Goal: Check status: Check status

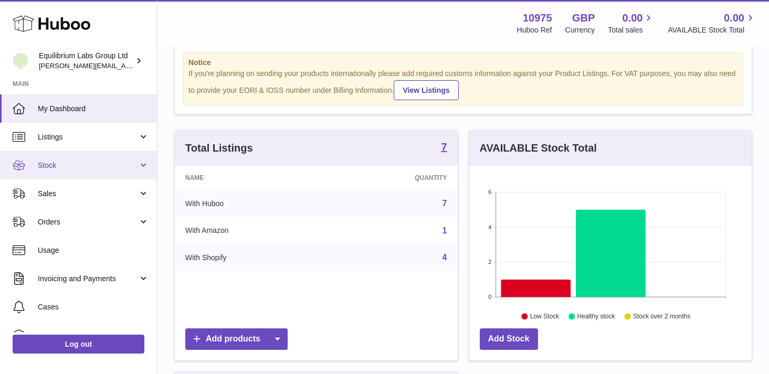
click at [119, 171] on link "Stock" at bounding box center [78, 165] width 157 height 28
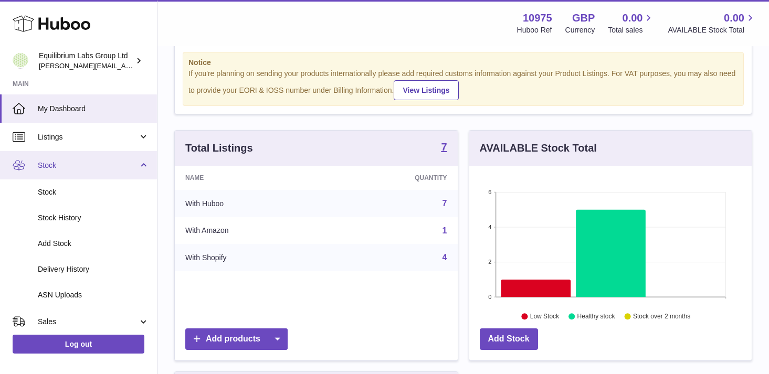
click at [142, 167] on link "Stock" at bounding box center [78, 165] width 157 height 28
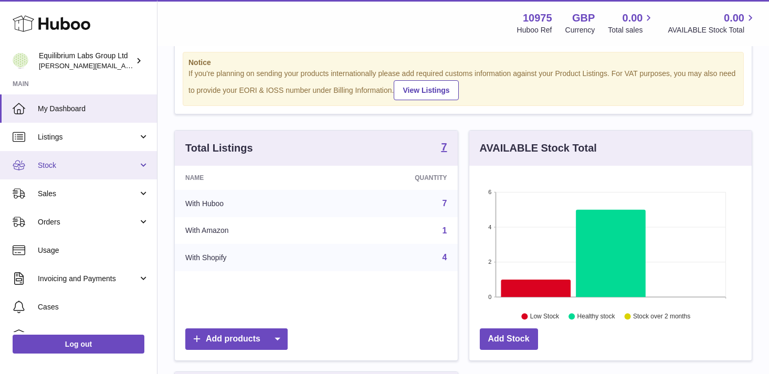
click at [116, 165] on span "Stock" at bounding box center [88, 166] width 100 height 10
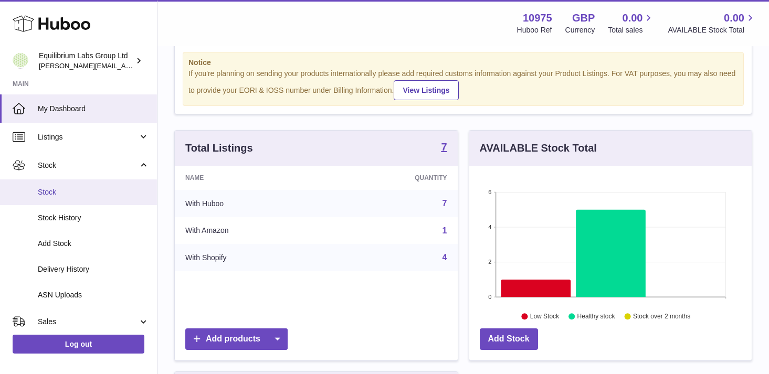
click at [103, 193] on span "Stock" at bounding box center [93, 192] width 111 height 10
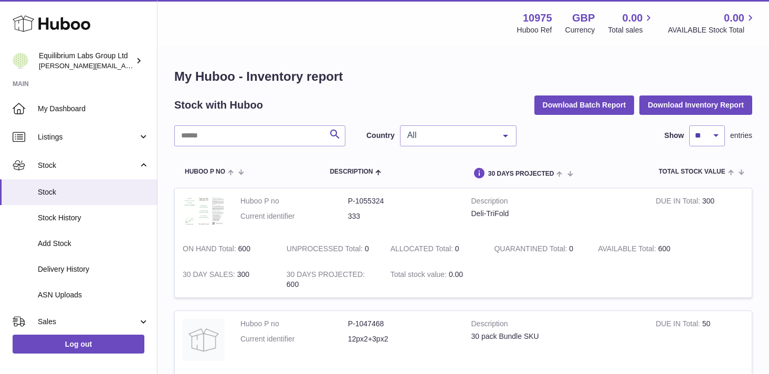
click at [441, 135] on span "All" at bounding box center [449, 135] width 90 height 10
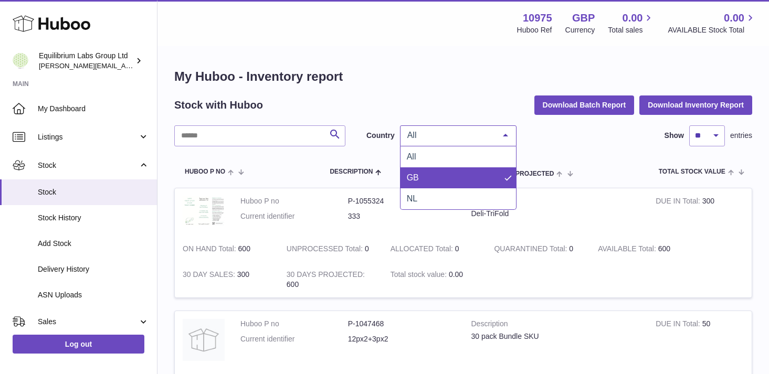
click at [429, 170] on span "GB" at bounding box center [457, 177] width 115 height 21
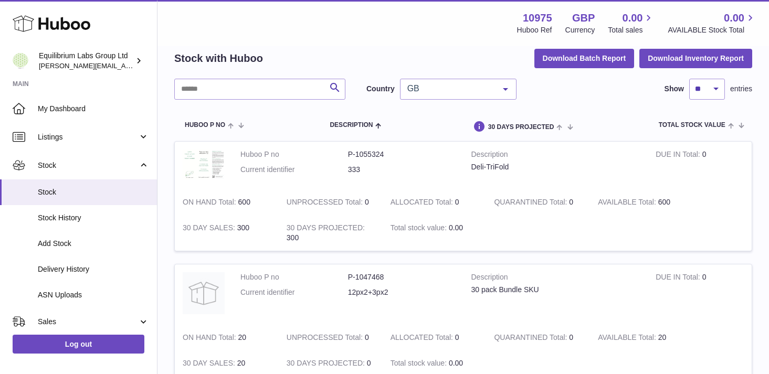
scroll to position [30, 0]
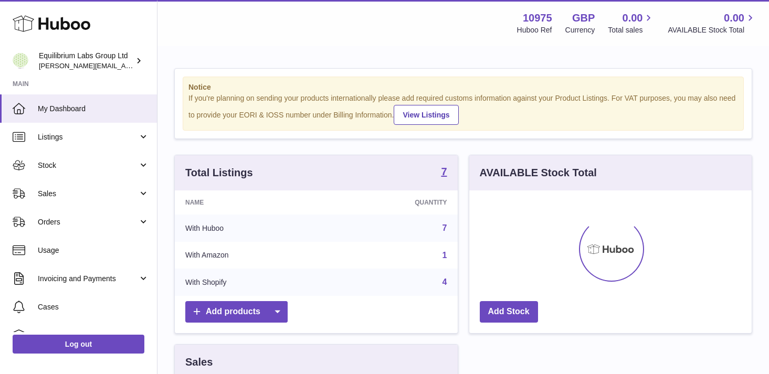
scroll to position [164, 282]
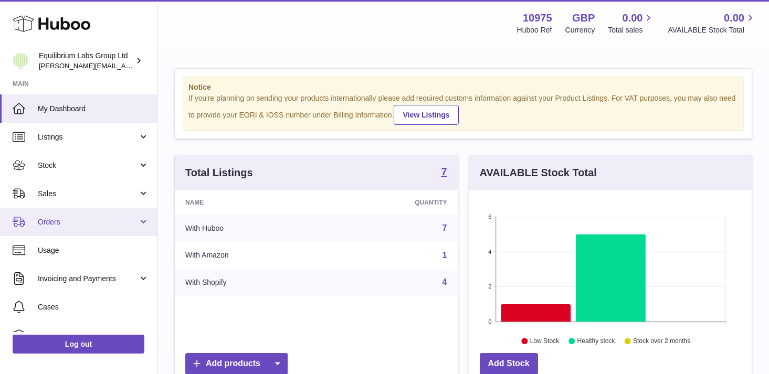
click at [121, 214] on link "Orders" at bounding box center [78, 222] width 157 height 28
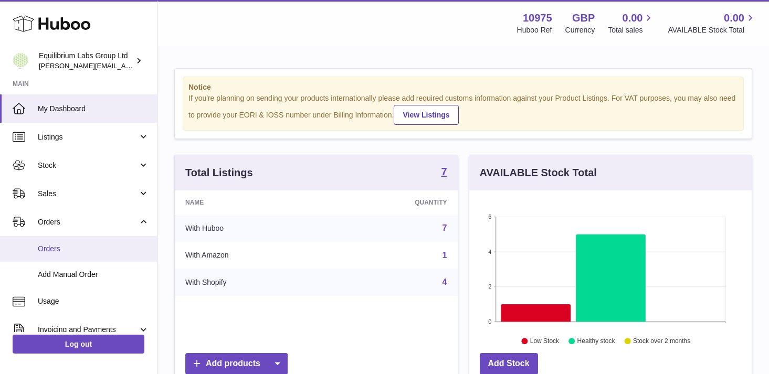
scroll to position [21, 0]
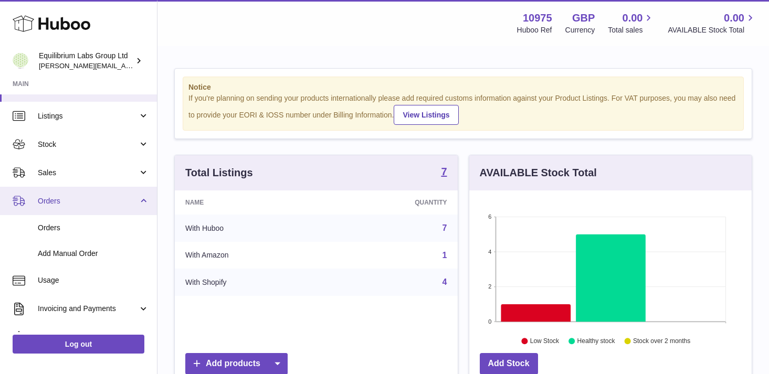
click at [129, 205] on span "Orders" at bounding box center [88, 201] width 100 height 10
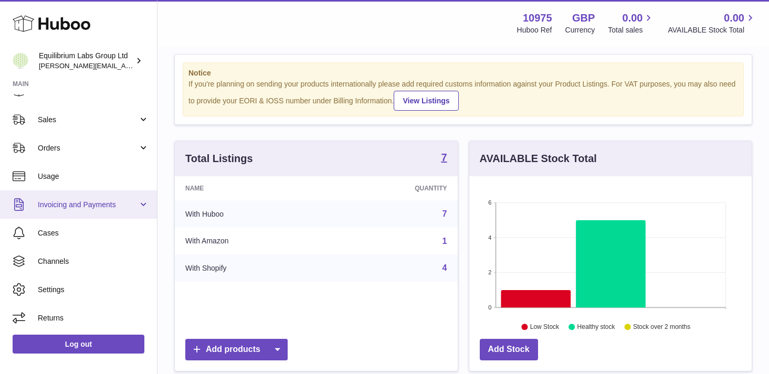
scroll to position [15, 0]
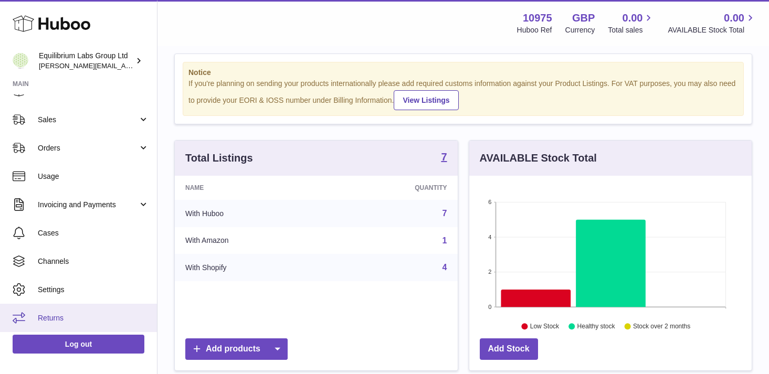
click at [92, 321] on span "Returns" at bounding box center [93, 318] width 111 height 10
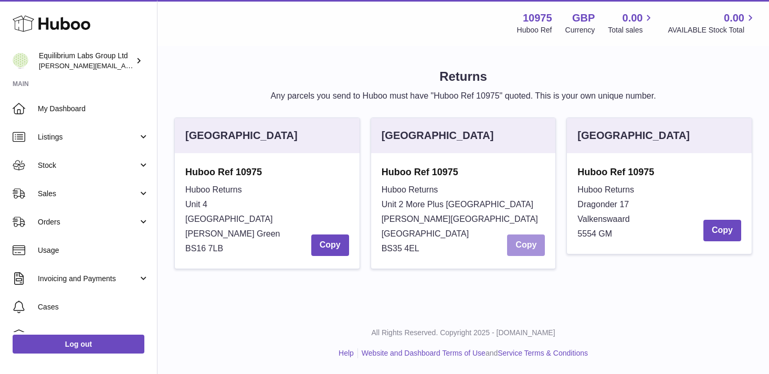
click at [524, 250] on button "Copy" at bounding box center [526, 246] width 38 height 22
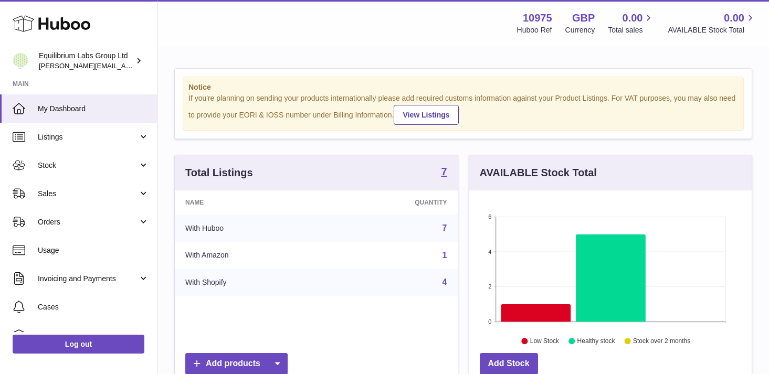
scroll to position [164, 282]
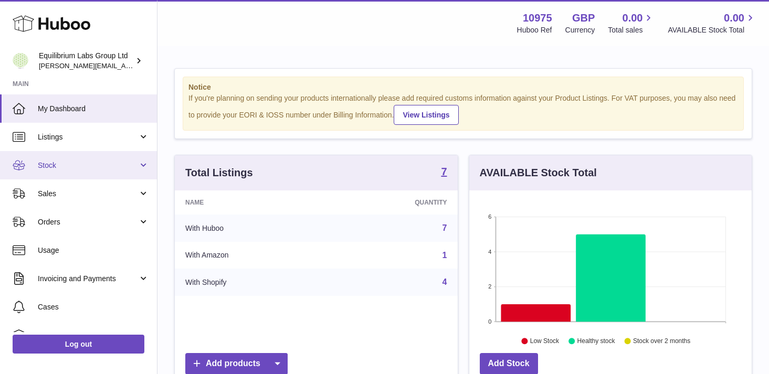
click at [91, 167] on span "Stock" at bounding box center [88, 166] width 100 height 10
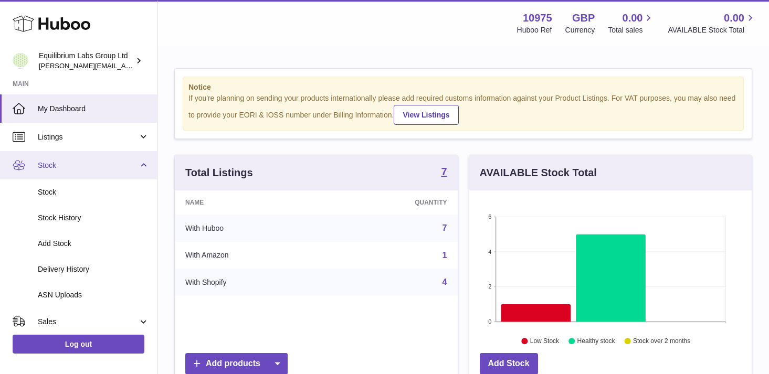
click at [89, 163] on span "Stock" at bounding box center [88, 166] width 100 height 10
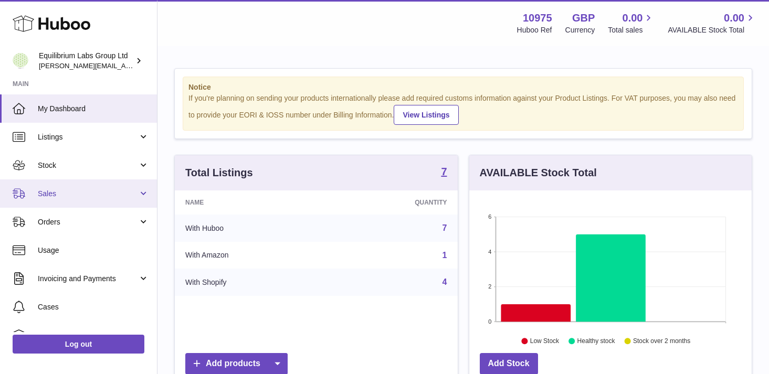
click at [85, 195] on span "Sales" at bounding box center [88, 194] width 100 height 10
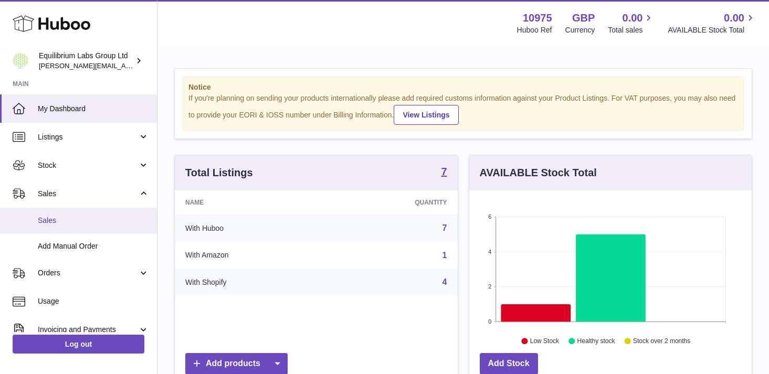
click at [83, 216] on span "Sales" at bounding box center [93, 221] width 111 height 10
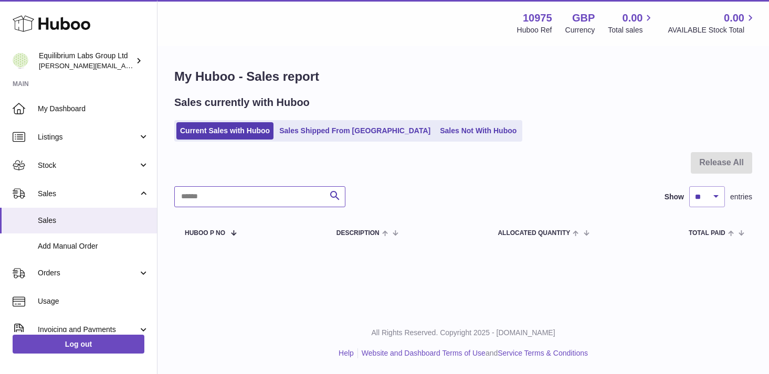
click at [238, 203] on input "text" at bounding box center [259, 196] width 171 height 21
click at [318, 131] on link "Sales Shipped From Huboo" at bounding box center [354, 130] width 158 height 17
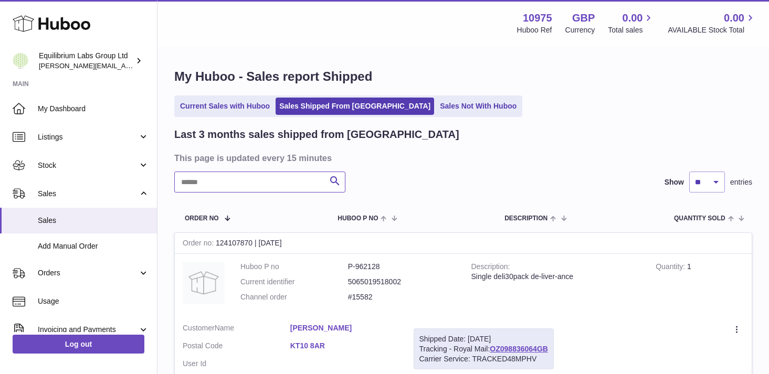
click at [237, 184] on input "text" at bounding box center [259, 182] width 171 height 21
paste input "**********"
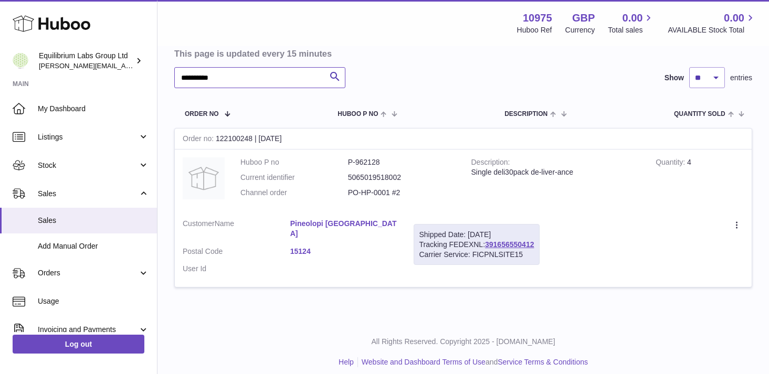
scroll to position [104, 0]
type input "**********"
click at [502, 250] on div "Carrier Service: FICPNLSITE15" at bounding box center [476, 255] width 115 height 10
click at [500, 243] on link "391656550412" at bounding box center [509, 244] width 49 height 8
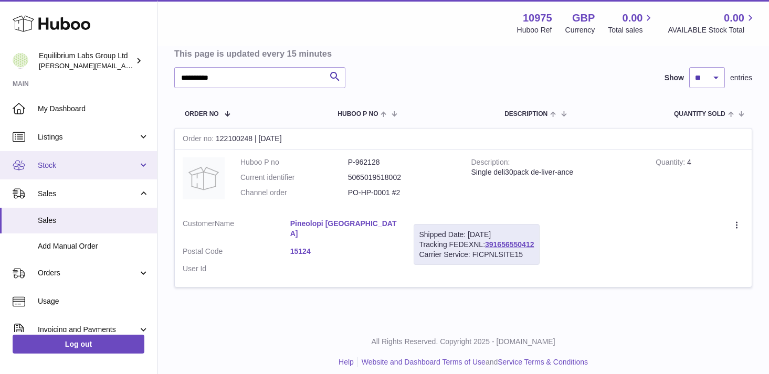
click at [124, 170] on link "Stock" at bounding box center [78, 165] width 157 height 28
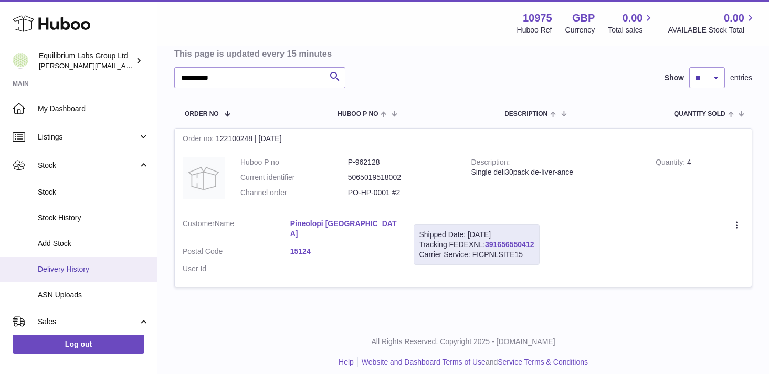
click at [107, 271] on span "Delivery History" at bounding box center [93, 269] width 111 height 10
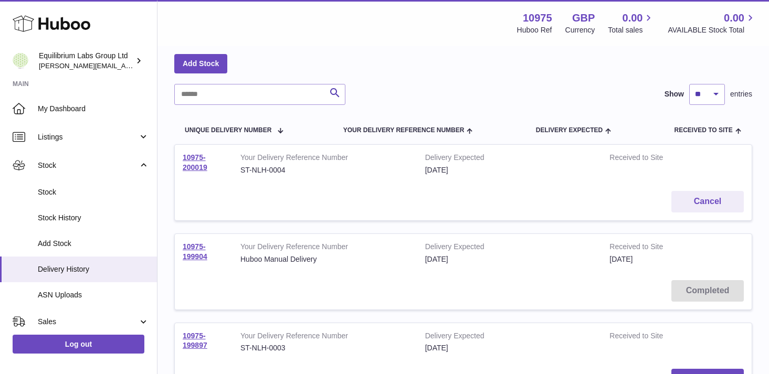
scroll to position [48, 0]
click at [197, 164] on link "10975-200019" at bounding box center [195, 161] width 25 height 18
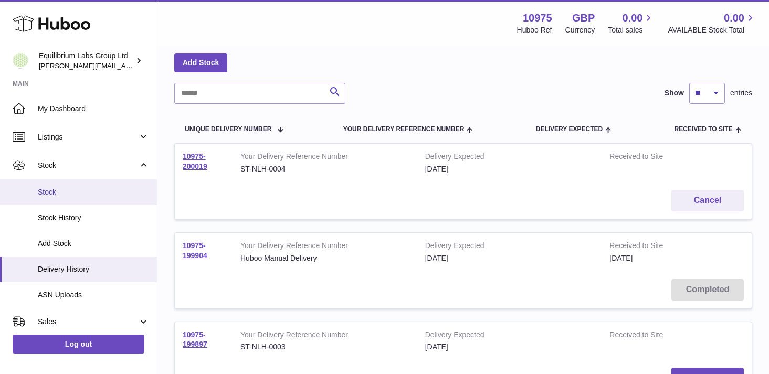
click at [118, 189] on span "Stock" at bounding box center [93, 192] width 111 height 10
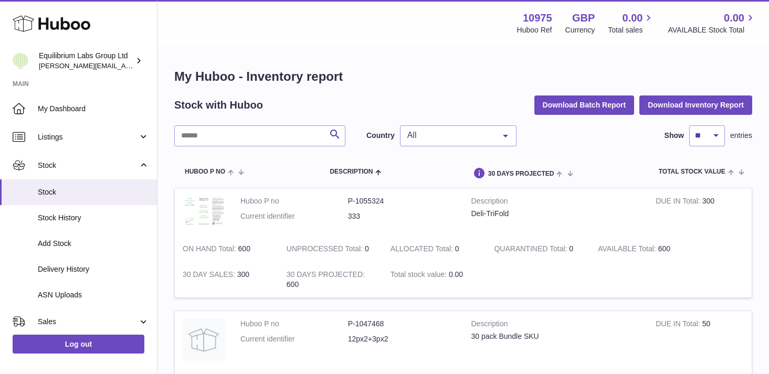
click at [433, 133] on span "All" at bounding box center [449, 135] width 90 height 10
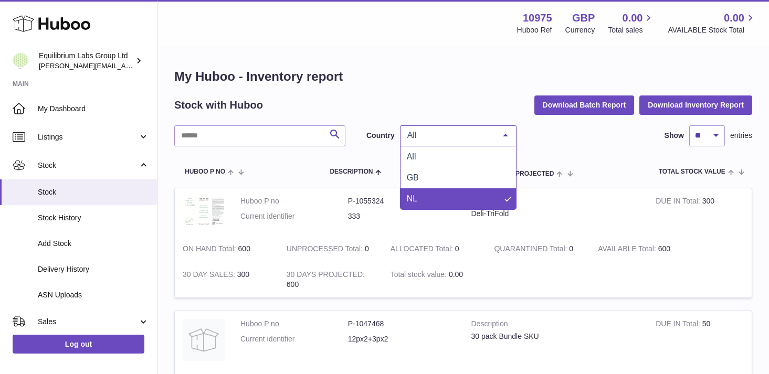
click at [441, 191] on span "NL" at bounding box center [457, 198] width 115 height 21
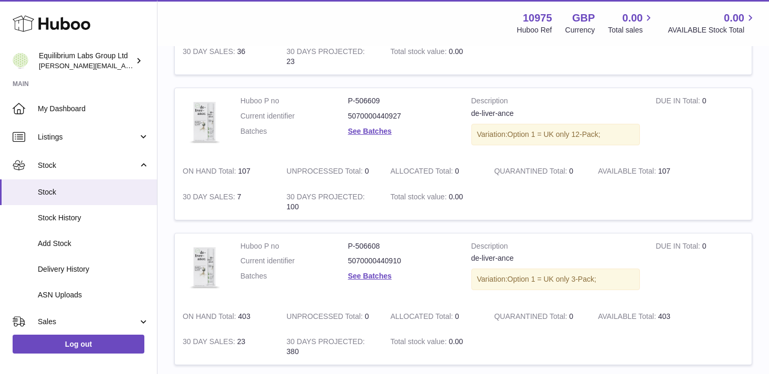
scroll to position [372, 0]
